Goal: Task Accomplishment & Management: Use online tool/utility

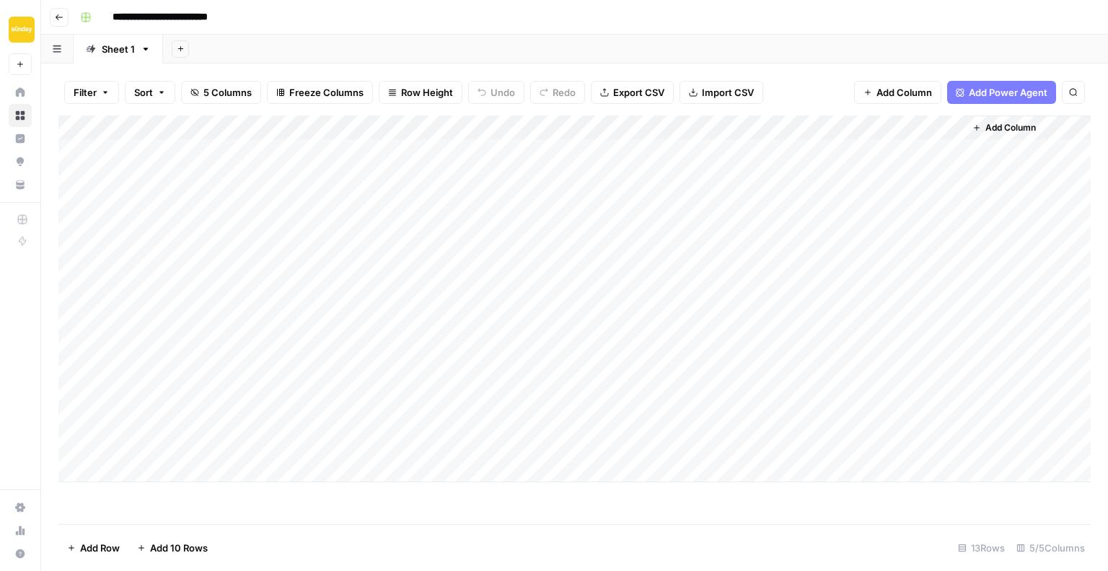
click at [262, 146] on div "Add Column" at bounding box center [574, 298] width 1032 height 366
click at [889, 130] on div "Add Column" at bounding box center [574, 298] width 1032 height 366
click at [895, 126] on div at bounding box center [899, 129] width 131 height 29
click at [650, 91] on span "Export CSV" at bounding box center [638, 92] width 51 height 14
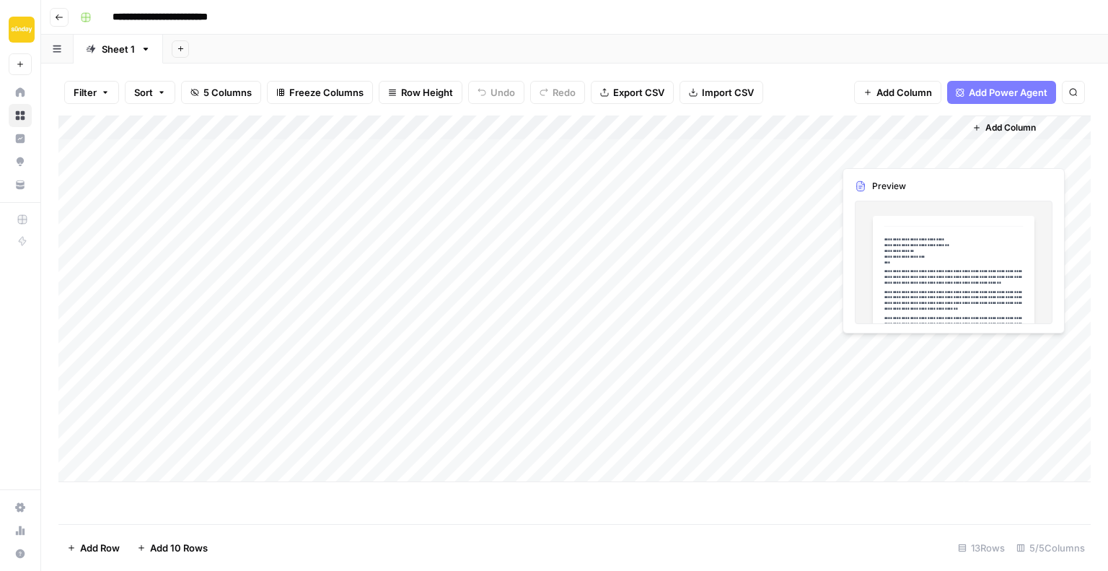
click at [867, 144] on div "Add Column" at bounding box center [574, 298] width 1032 height 366
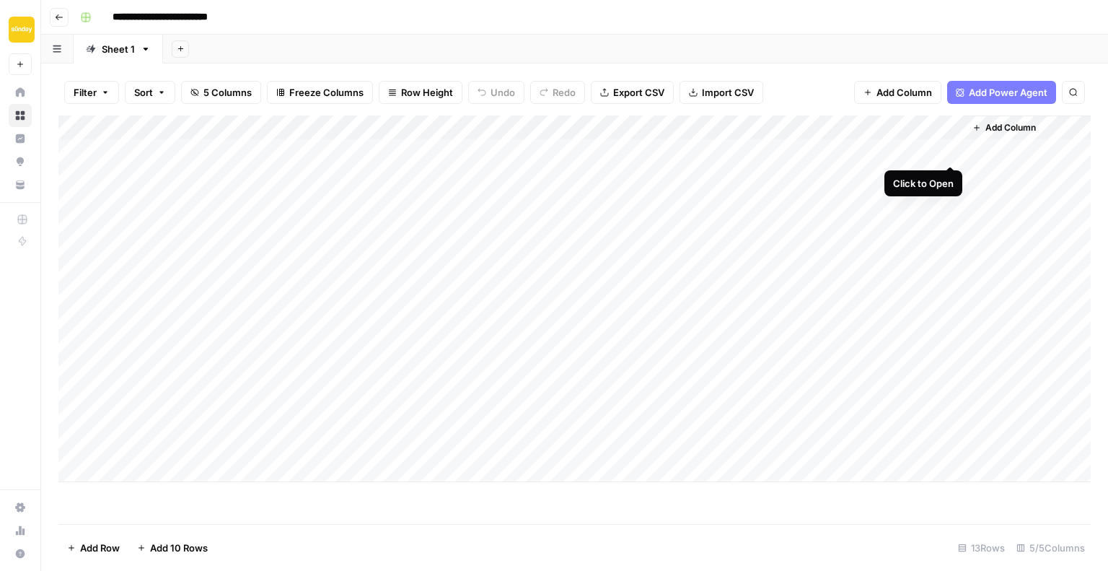
click at [954, 150] on div "Add Column" at bounding box center [574, 298] width 1032 height 366
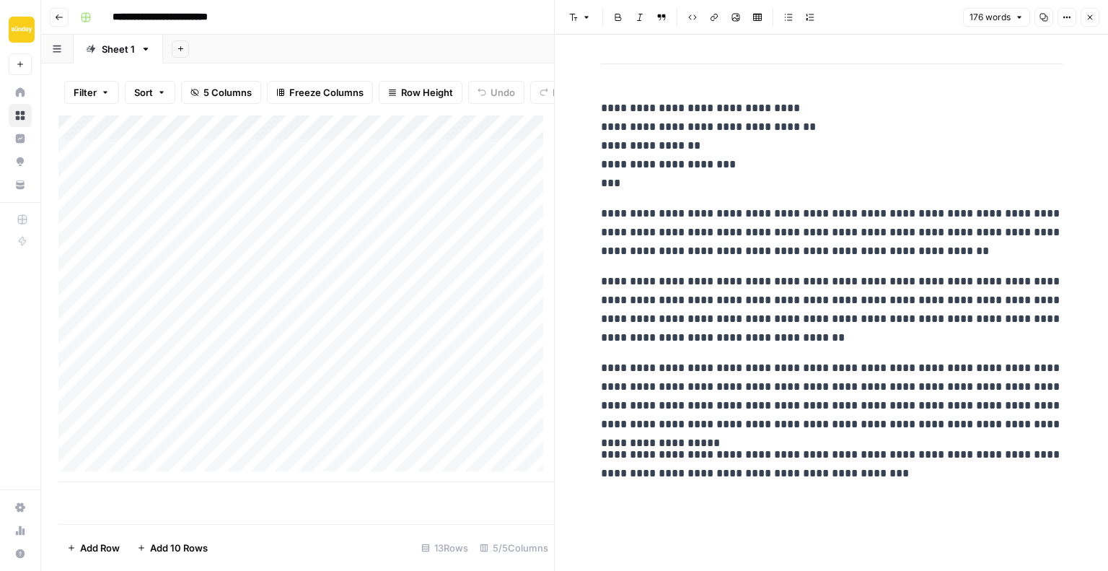
click at [449, 158] on div "Add Column" at bounding box center [306, 298] width 496 height 366
click at [444, 190] on div "Add Column" at bounding box center [306, 298] width 496 height 366
drag, startPoint x: 493, startPoint y: 473, endPoint x: 518, endPoint y: 470, distance: 24.6
click at [514, 471] on div "Add Column" at bounding box center [306, 298] width 496 height 366
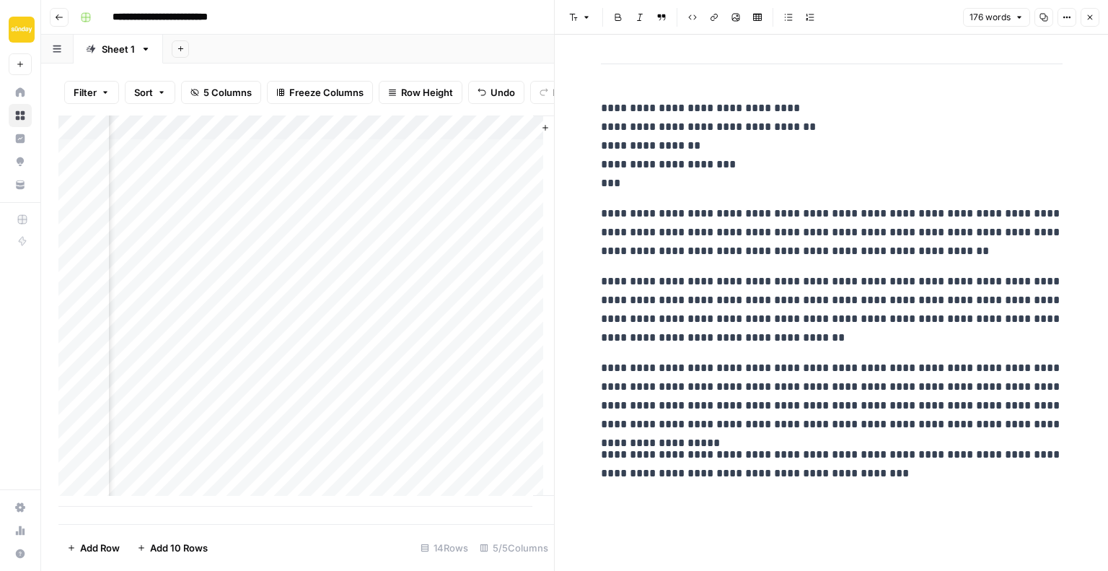
click at [524, 470] on div "Add Column" at bounding box center [306, 310] width 496 height 391
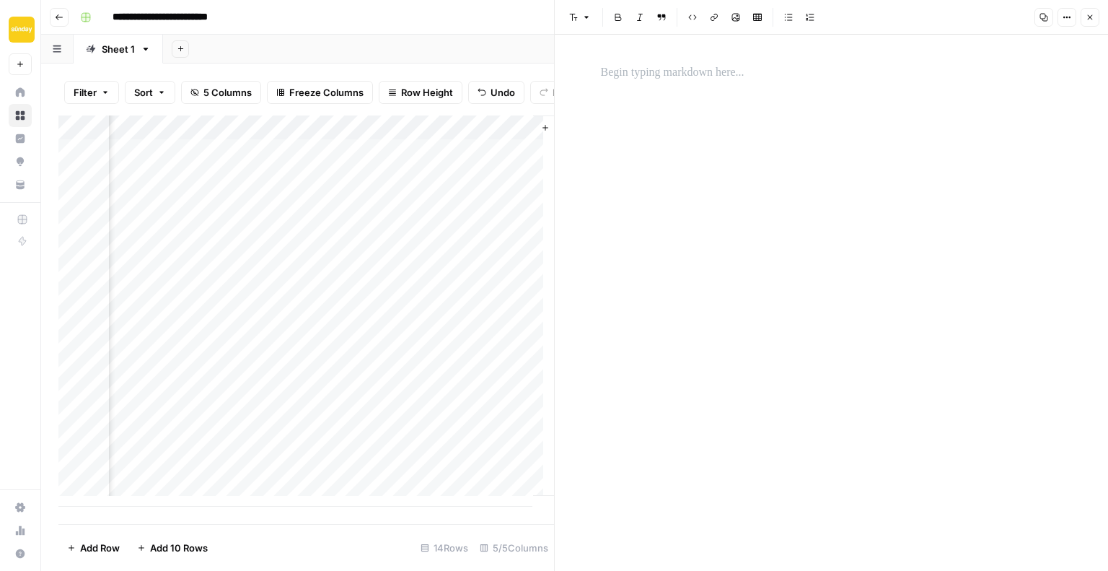
click at [517, 185] on div "Add Column" at bounding box center [306, 310] width 496 height 391
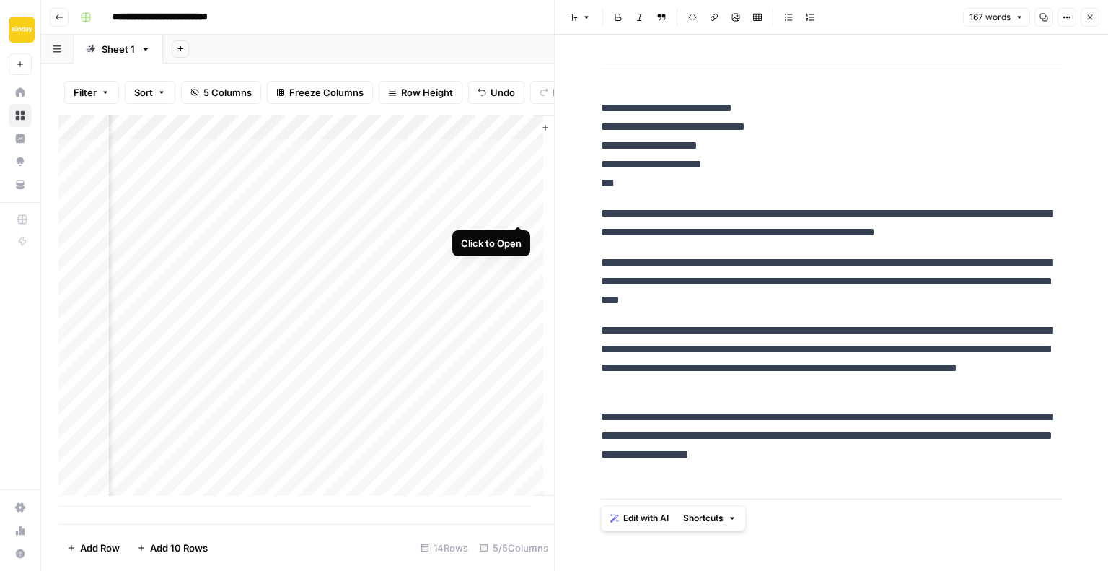
click at [519, 212] on div "Add Column" at bounding box center [306, 310] width 496 height 391
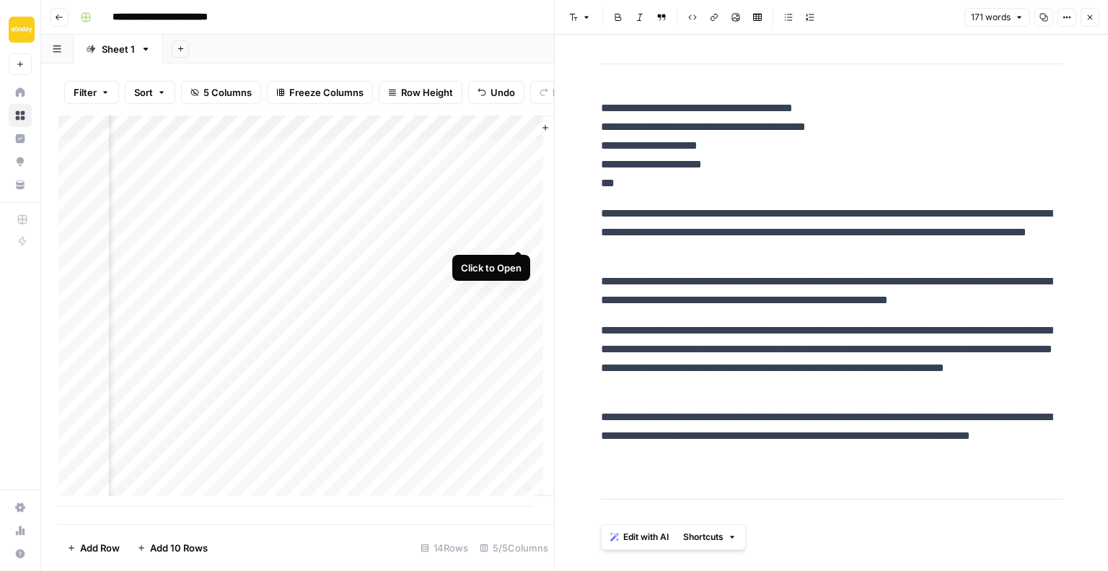
click at [520, 237] on div "Add Column" at bounding box center [306, 310] width 496 height 391
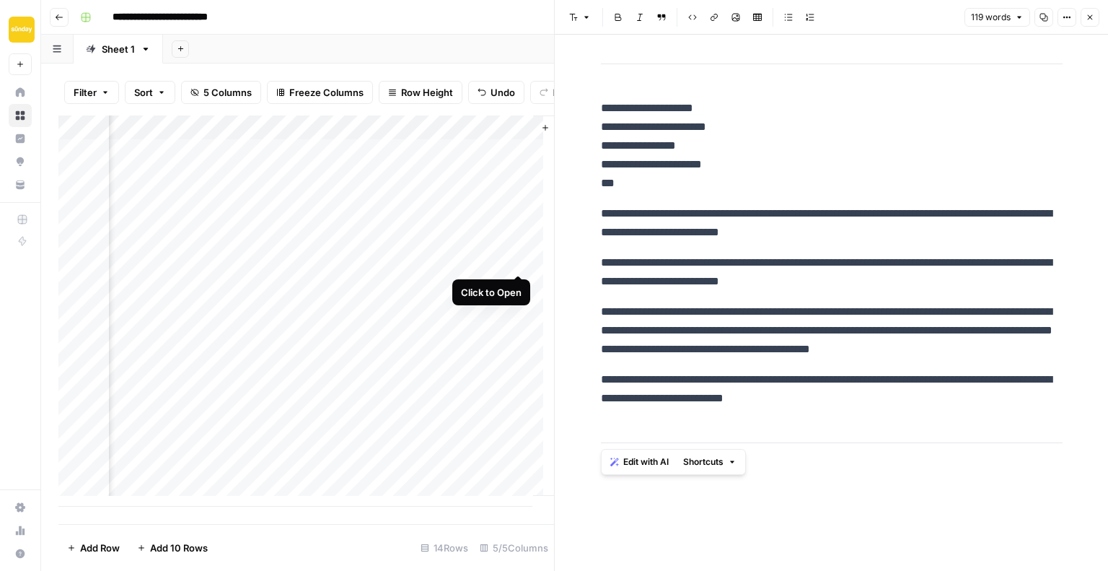
click at [526, 261] on div "Add Column" at bounding box center [306, 310] width 496 height 391
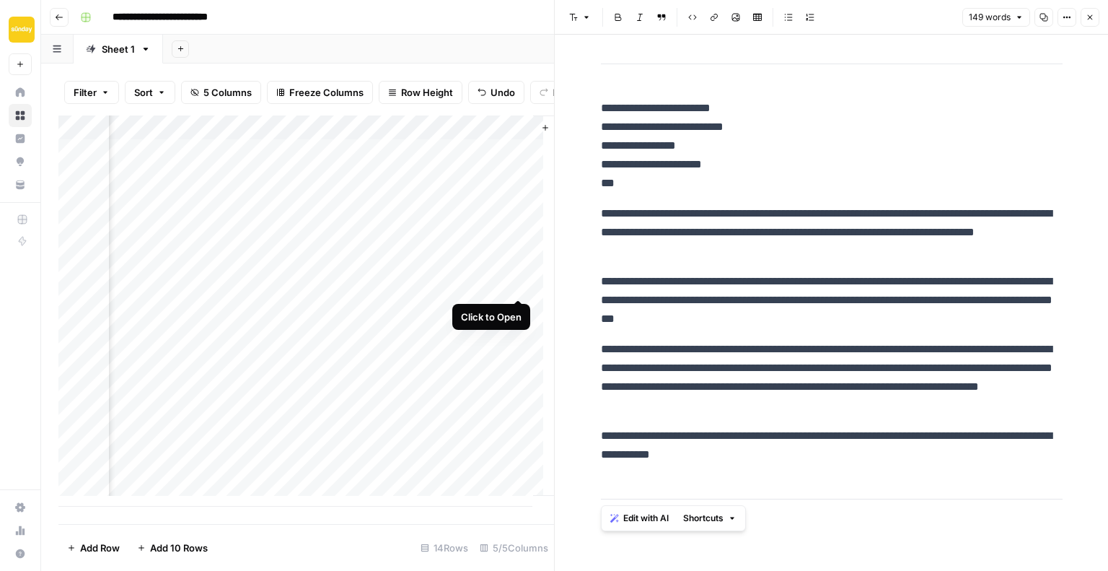
click at [523, 280] on div "Add Column" at bounding box center [306, 310] width 496 height 391
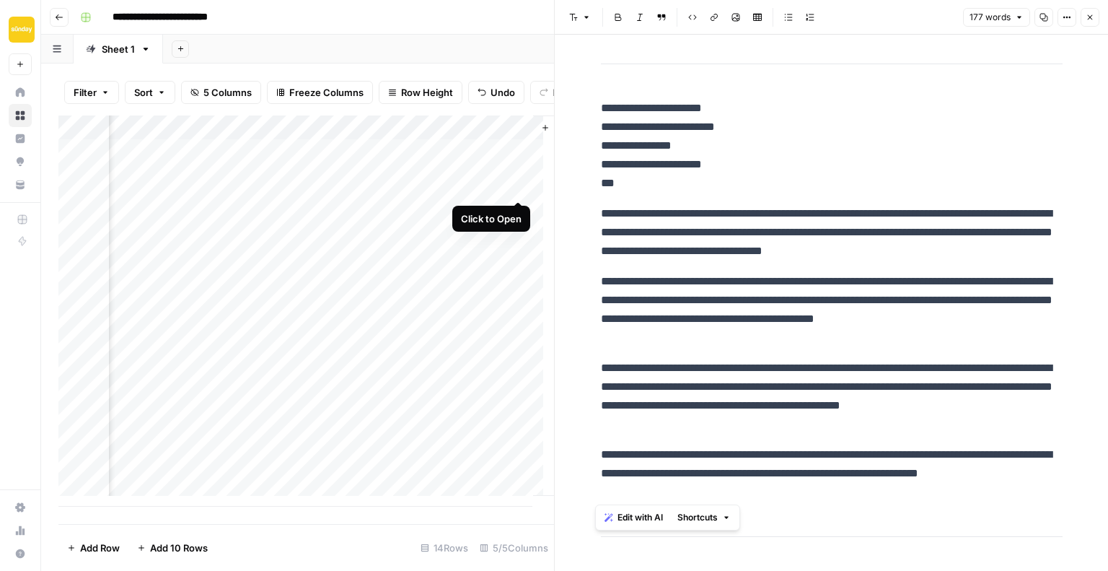
click at [517, 185] on div "Add Column" at bounding box center [306, 310] width 496 height 391
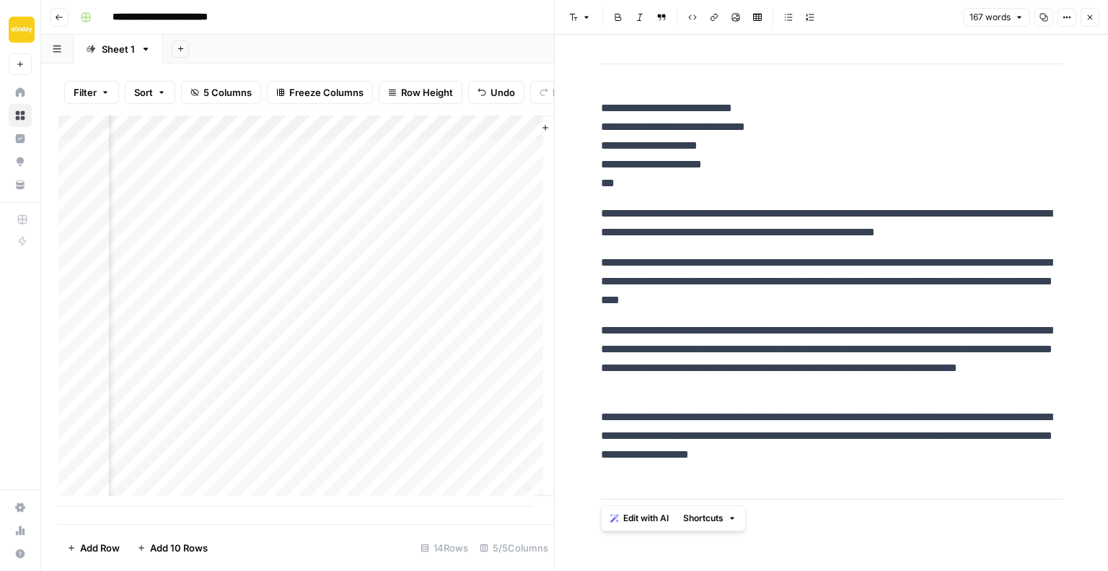
click at [515, 355] on div "Add Column" at bounding box center [306, 310] width 496 height 391
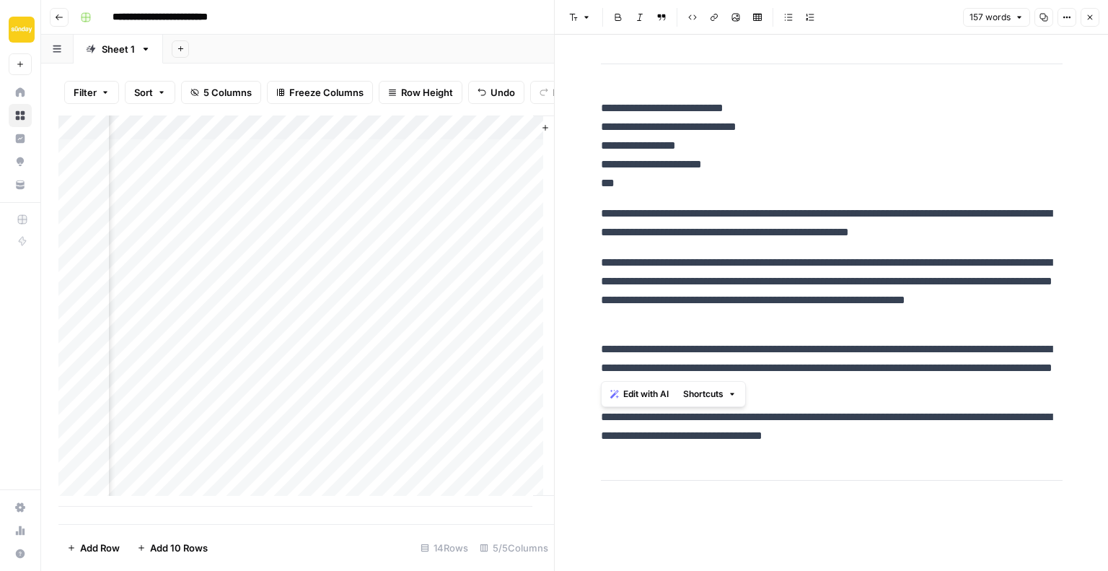
drag, startPoint x: 600, startPoint y: 346, endPoint x: 616, endPoint y: 366, distance: 25.7
click at [616, 366] on p "**********" at bounding box center [832, 368] width 462 height 56
copy p "**********"
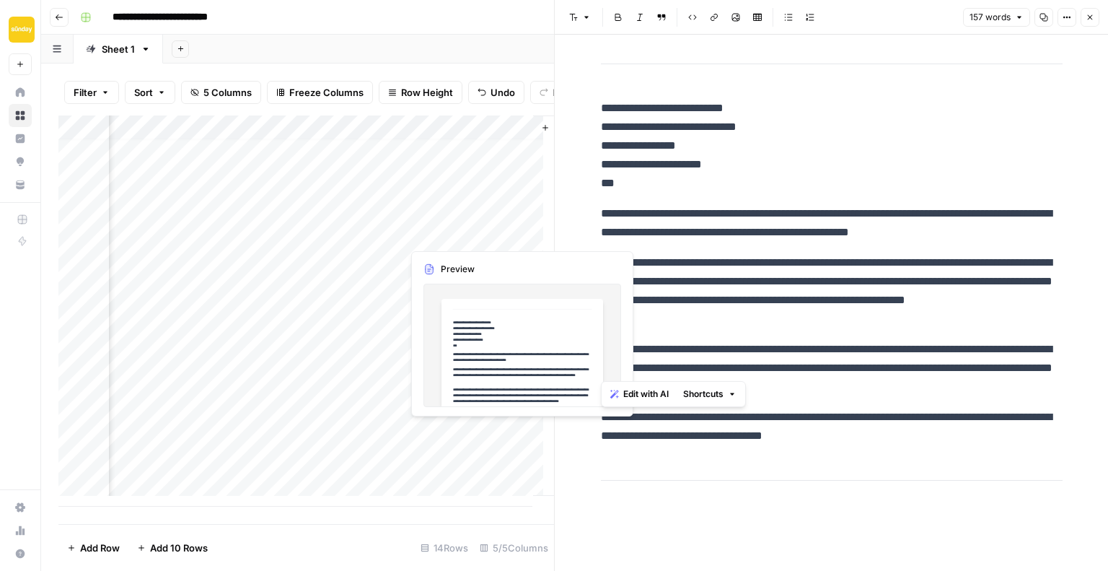
scroll to position [11, 431]
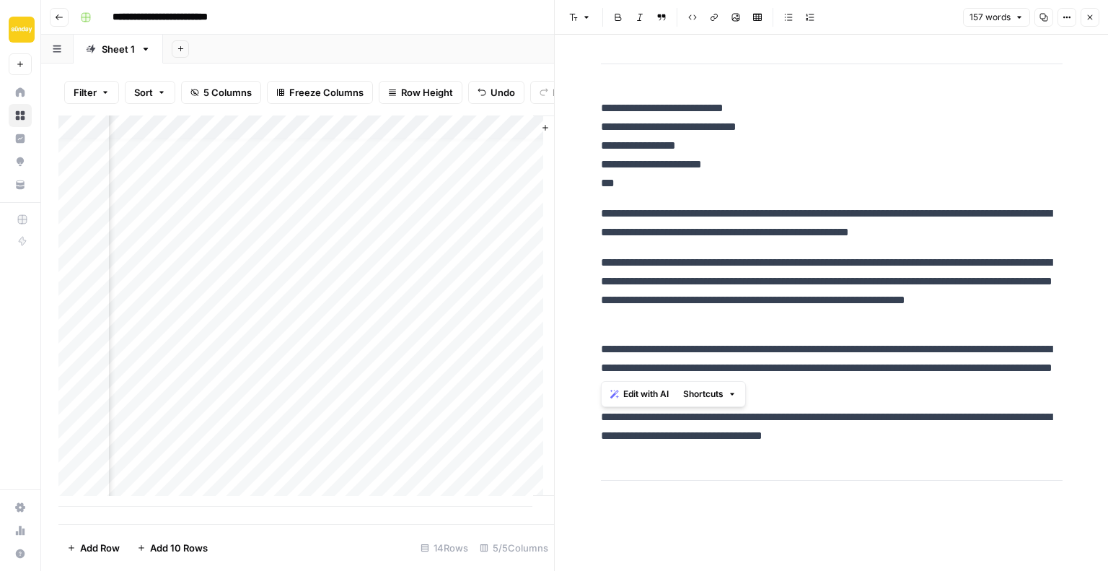
click at [450, 444] on div "Add Column" at bounding box center [306, 310] width 496 height 391
click at [520, 439] on div "Add Column" at bounding box center [306, 310] width 496 height 391
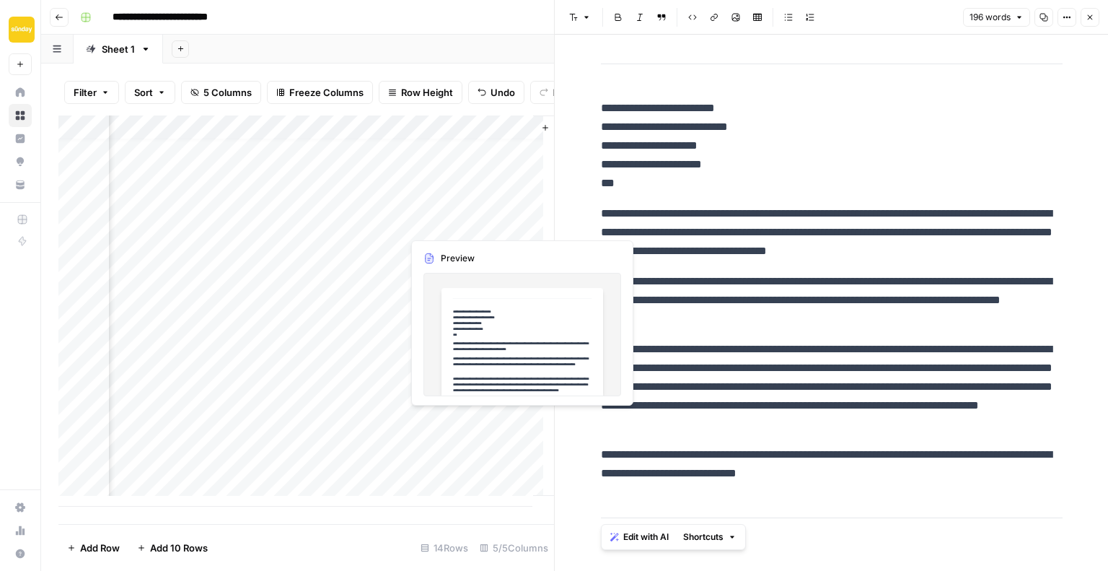
click at [446, 416] on div "Add Column" at bounding box center [306, 310] width 496 height 391
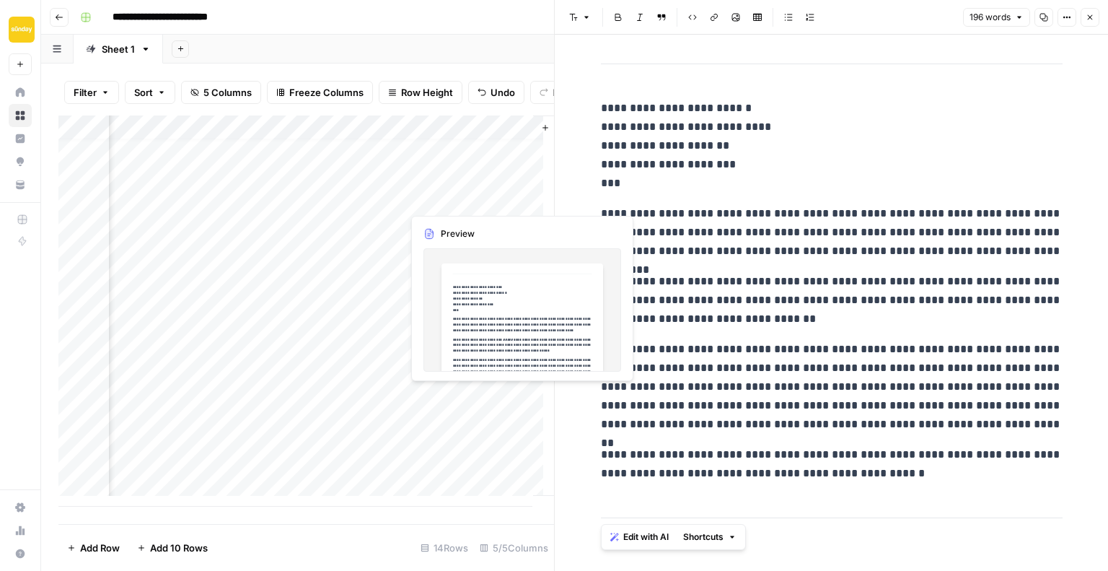
click at [453, 391] on div "Add Column" at bounding box center [306, 310] width 496 height 391
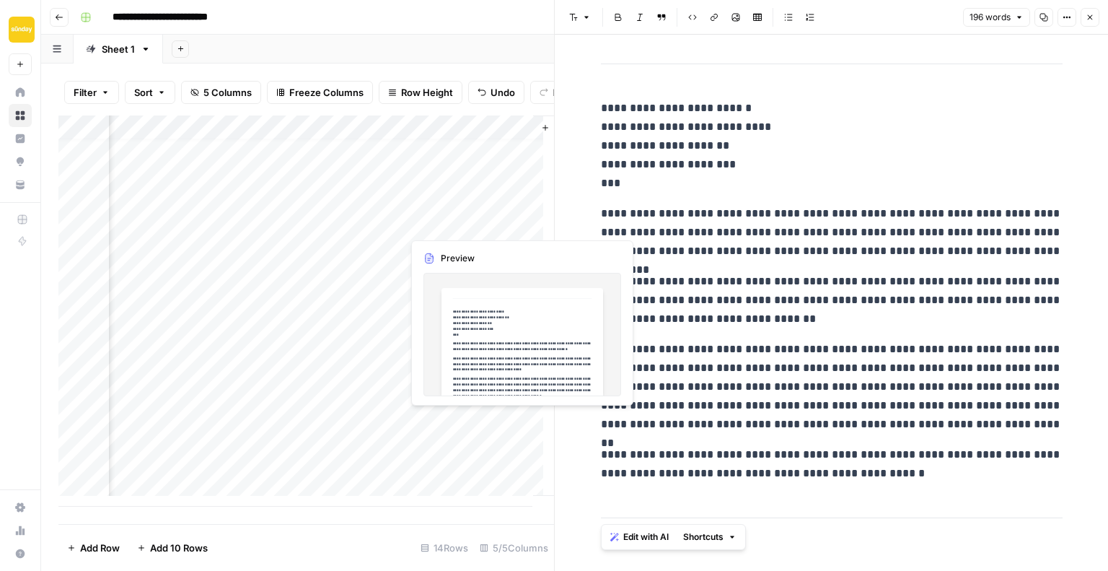
click at [463, 427] on div "Add Column" at bounding box center [306, 310] width 496 height 391
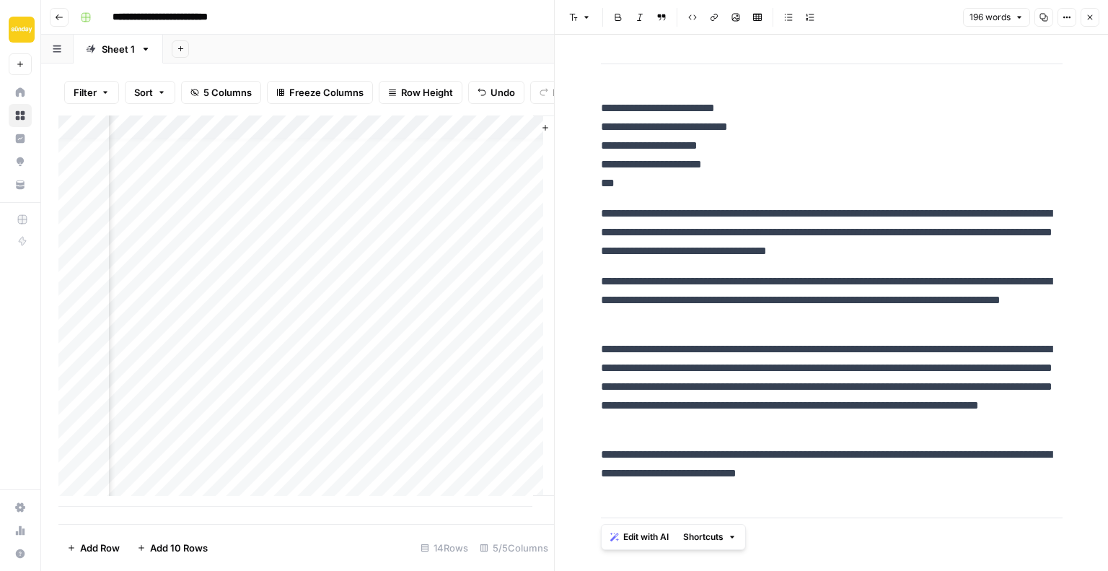
click at [517, 418] on div "Add Column" at bounding box center [306, 310] width 496 height 391
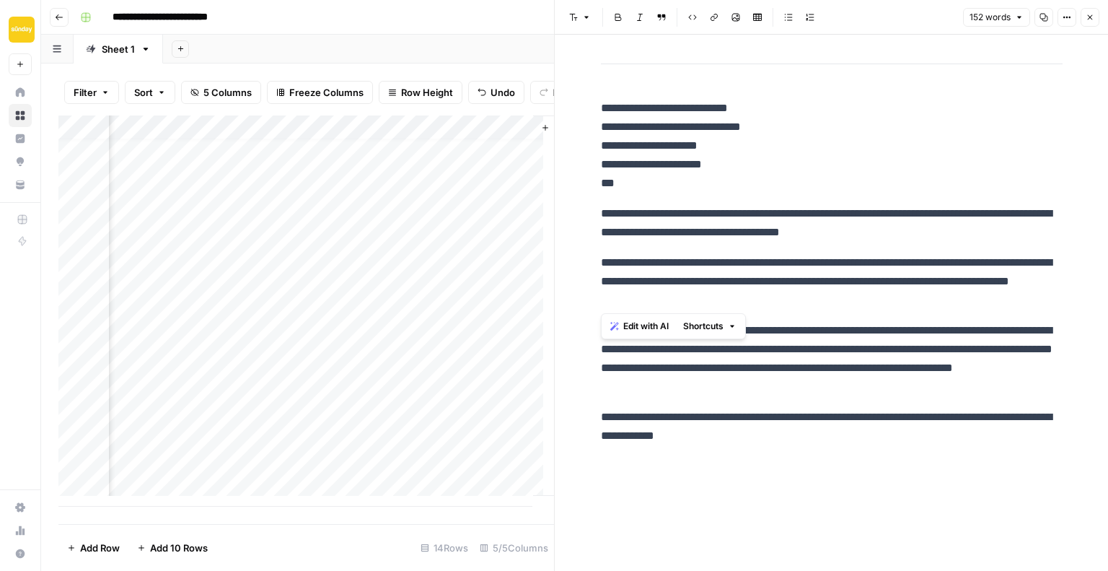
drag, startPoint x: 750, startPoint y: 300, endPoint x: 599, endPoint y: 264, distance: 155.0
click at [599, 264] on div "**********" at bounding box center [831, 254] width 479 height 393
click at [636, 278] on p "**********" at bounding box center [832, 281] width 462 height 56
click at [649, 335] on p "**********" at bounding box center [832, 358] width 462 height 75
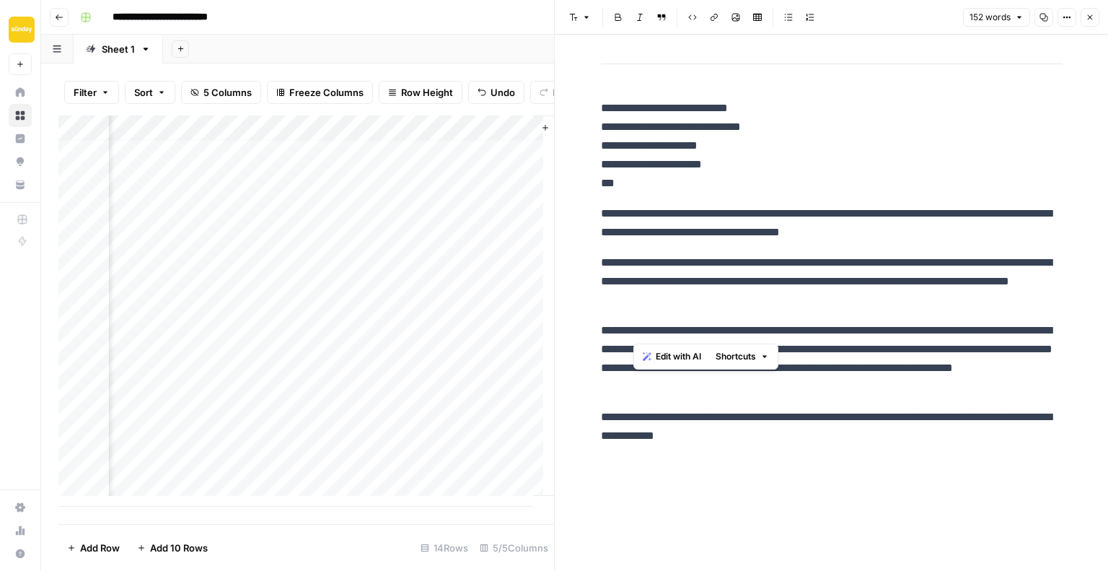
click at [649, 335] on p "**********" at bounding box center [832, 358] width 462 height 75
click at [723, 341] on p "**********" at bounding box center [832, 358] width 462 height 75
click at [480, 396] on div "Add Column" at bounding box center [306, 310] width 496 height 391
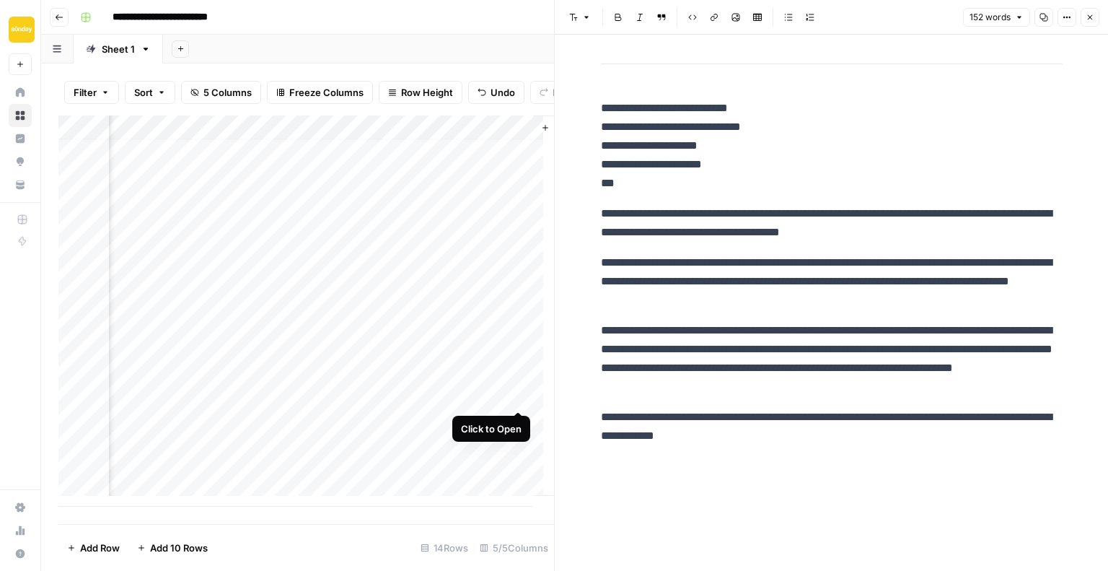
click at [514, 390] on div "Add Column" at bounding box center [306, 310] width 496 height 391
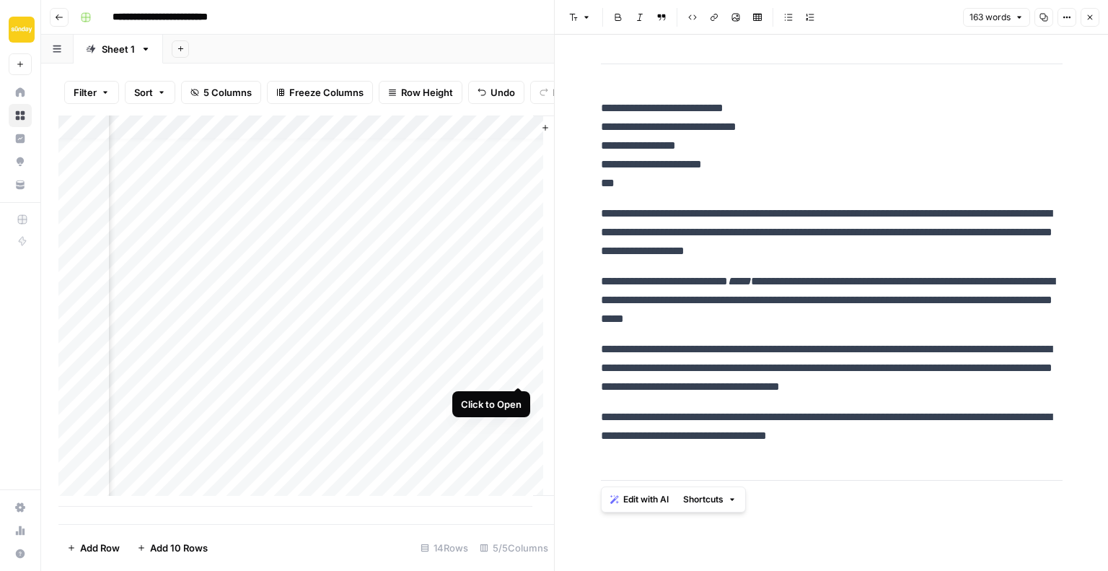
click at [520, 374] on div "Add Column" at bounding box center [306, 310] width 496 height 391
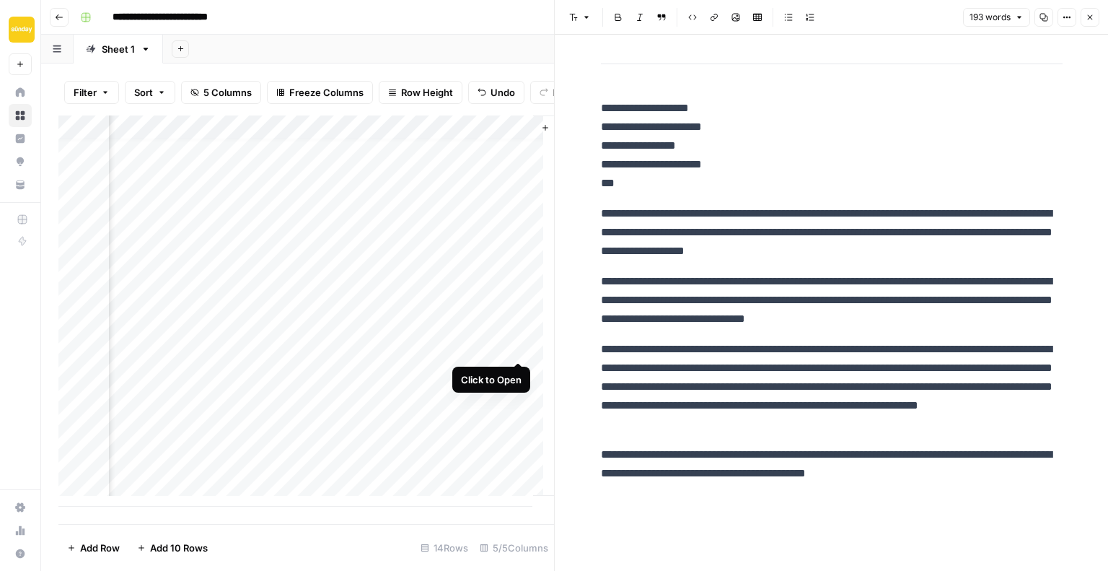
click at [521, 347] on div "Add Column" at bounding box center [306, 310] width 496 height 391
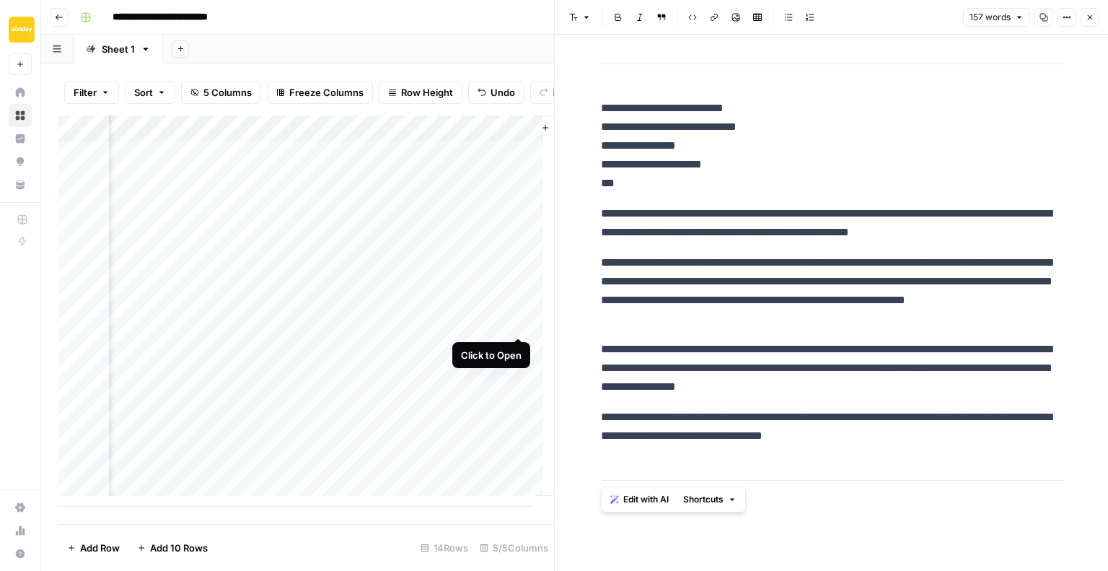
click at [522, 321] on div "Add Column" at bounding box center [306, 310] width 496 height 391
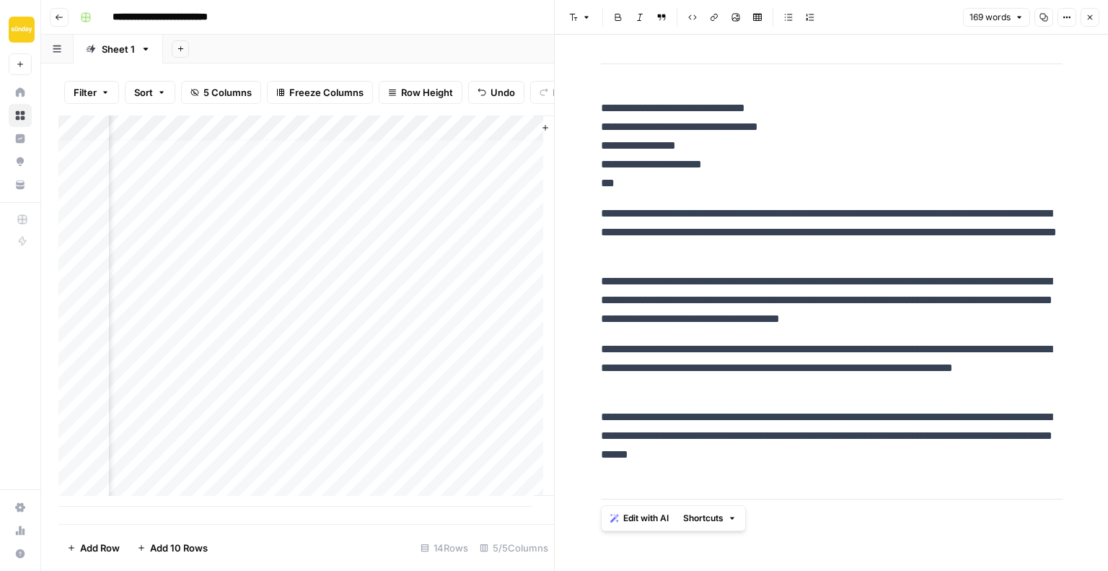
click at [456, 343] on div "Add Column" at bounding box center [306, 310] width 496 height 391
click at [518, 348] on div "Add Column" at bounding box center [306, 310] width 496 height 391
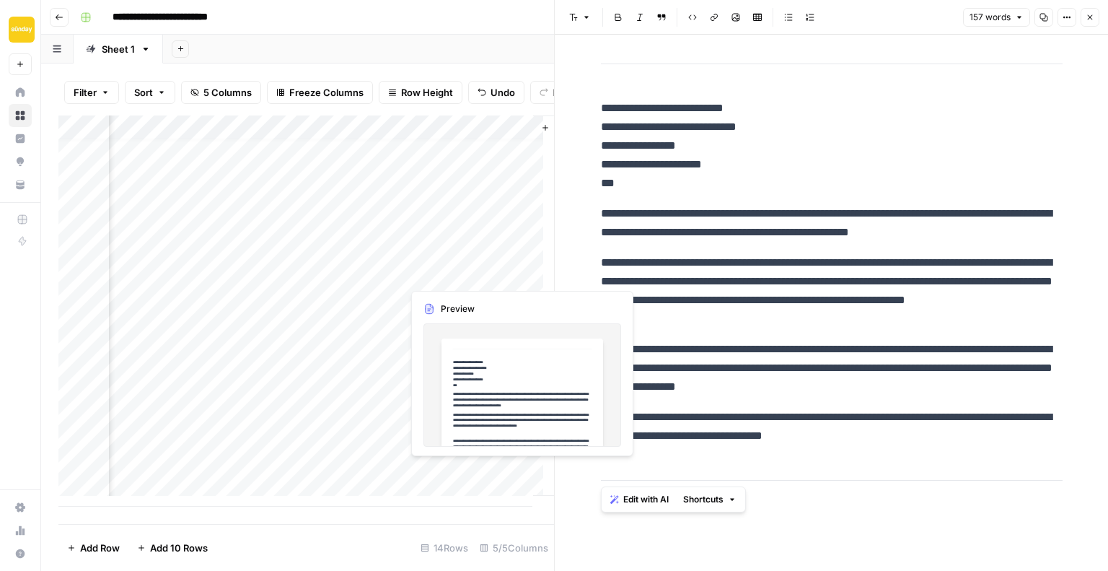
click at [467, 265] on div "Add Column" at bounding box center [306, 310] width 496 height 391
